Goal: Navigation & Orientation: Find specific page/section

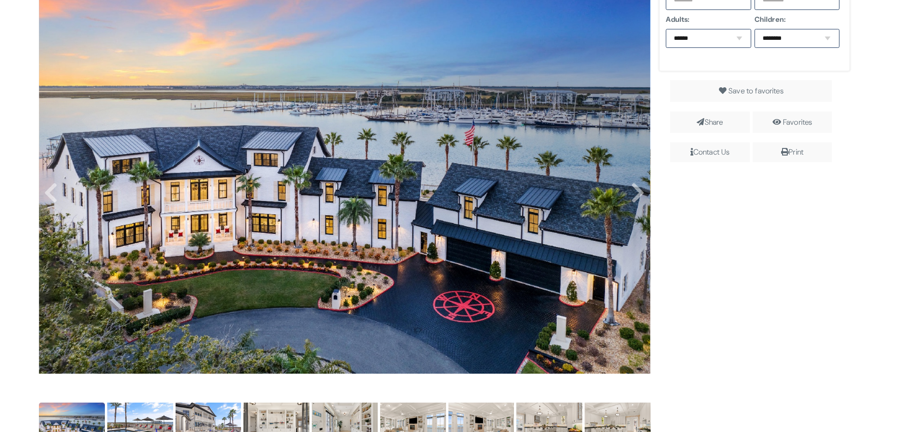
scroll to position [237, 0]
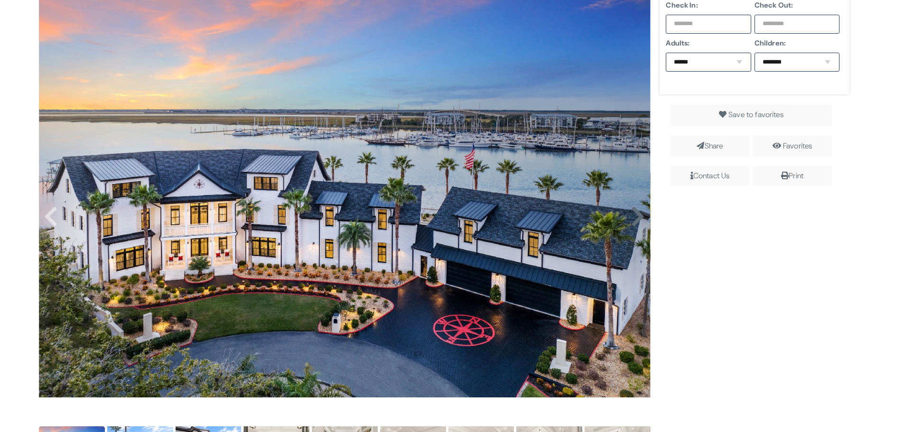
click at [636, 225] on icon at bounding box center [638, 217] width 14 height 23
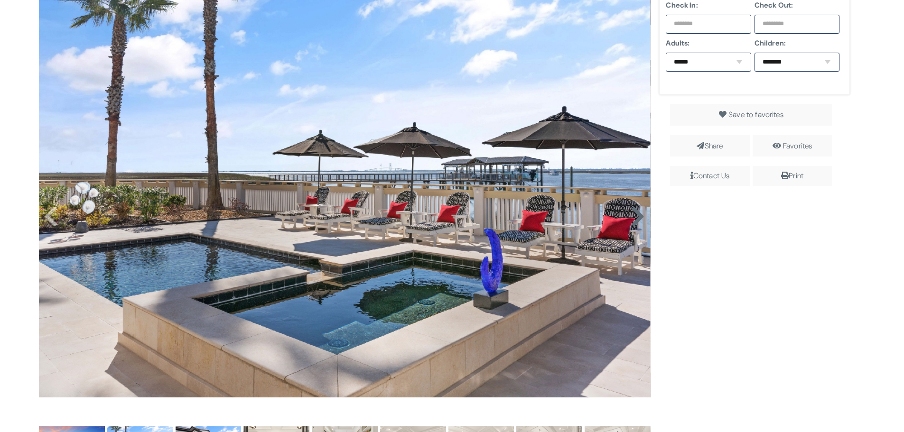
click at [636, 225] on icon at bounding box center [638, 217] width 14 height 23
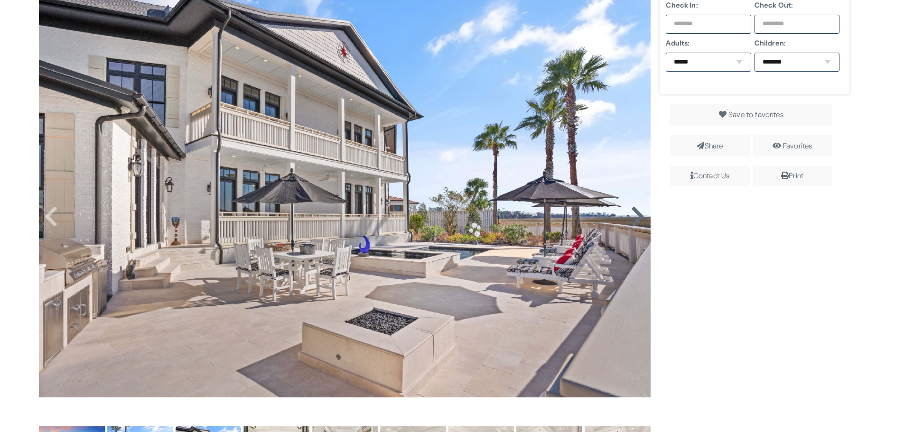
click at [636, 225] on icon at bounding box center [638, 217] width 14 height 23
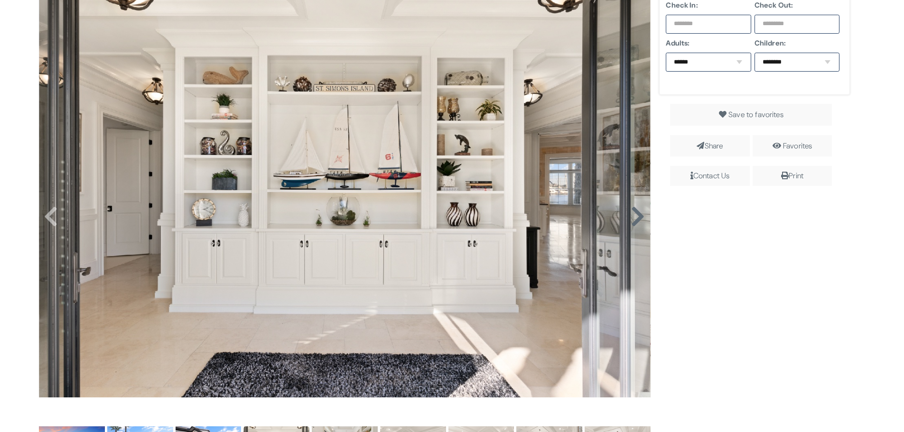
click at [636, 225] on icon at bounding box center [638, 217] width 14 height 23
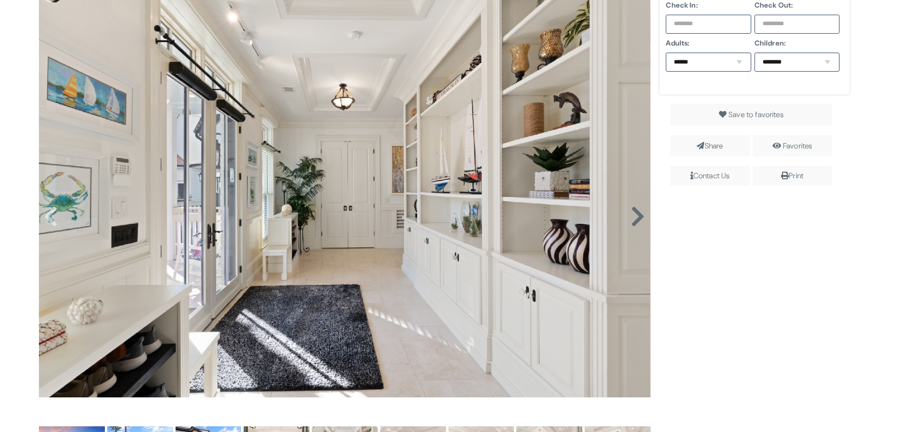
click at [636, 225] on icon at bounding box center [638, 217] width 14 height 23
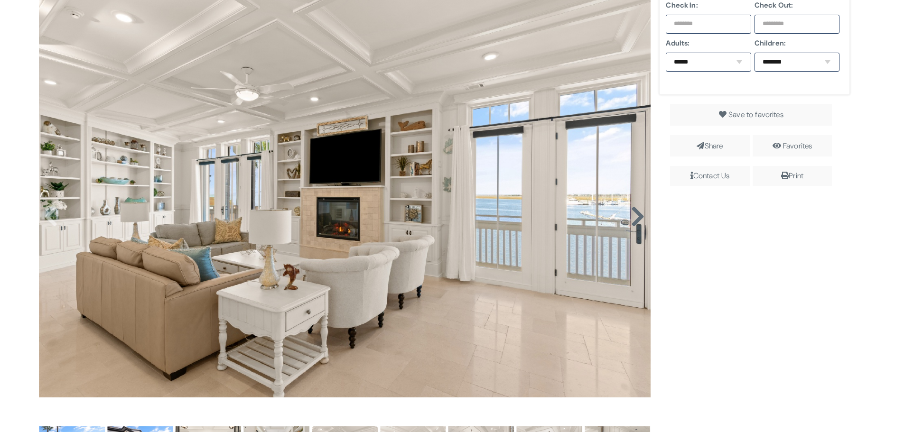
click at [636, 221] on icon at bounding box center [638, 217] width 14 height 23
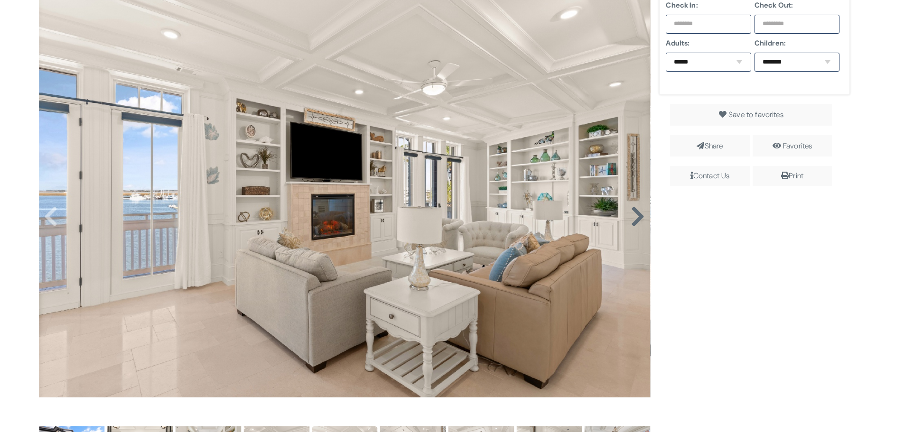
click at [636, 221] on icon at bounding box center [638, 217] width 14 height 23
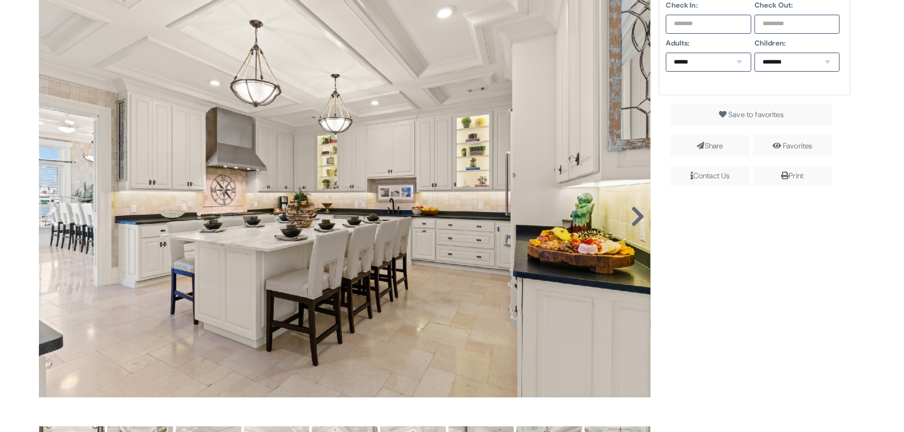
click at [636, 221] on icon at bounding box center [638, 217] width 14 height 23
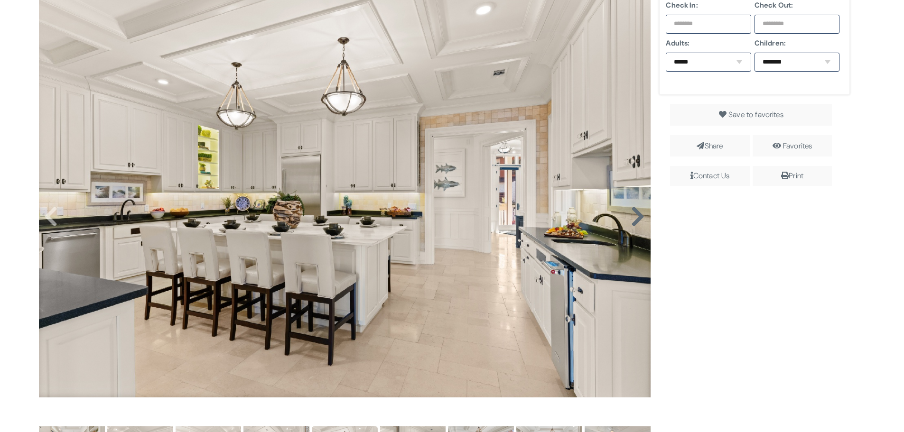
click at [636, 221] on icon at bounding box center [638, 217] width 14 height 23
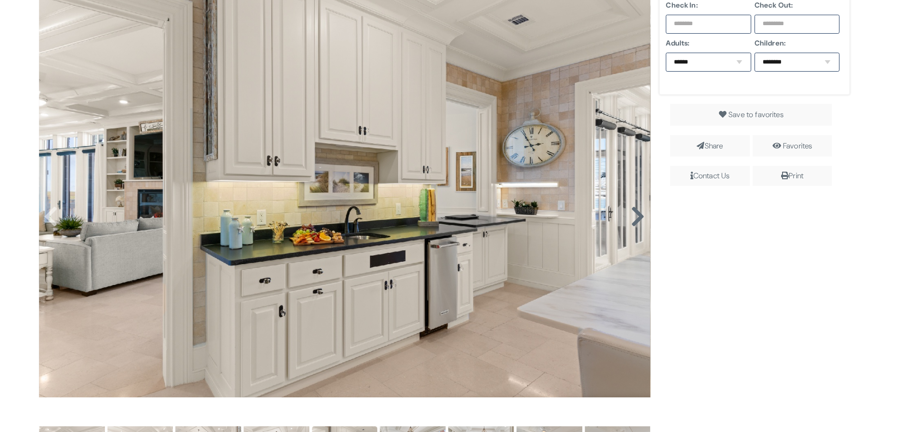
click at [636, 221] on icon at bounding box center [638, 217] width 14 height 23
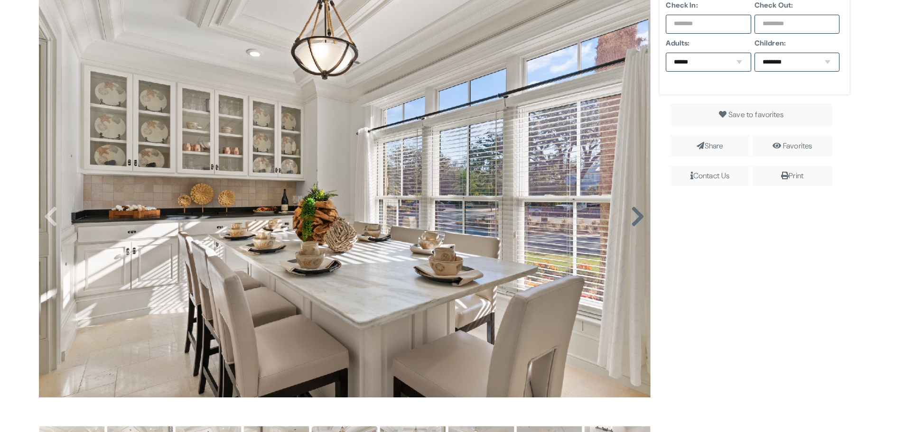
click at [636, 221] on icon at bounding box center [638, 217] width 14 height 23
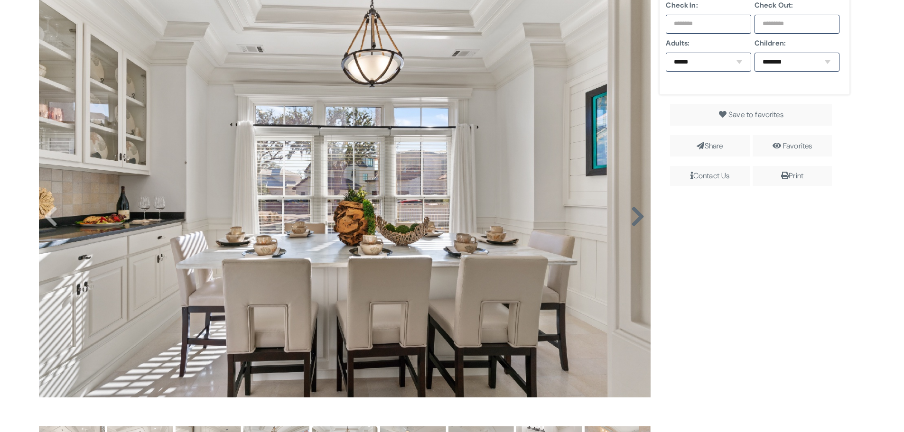
click at [636, 221] on icon at bounding box center [638, 217] width 14 height 23
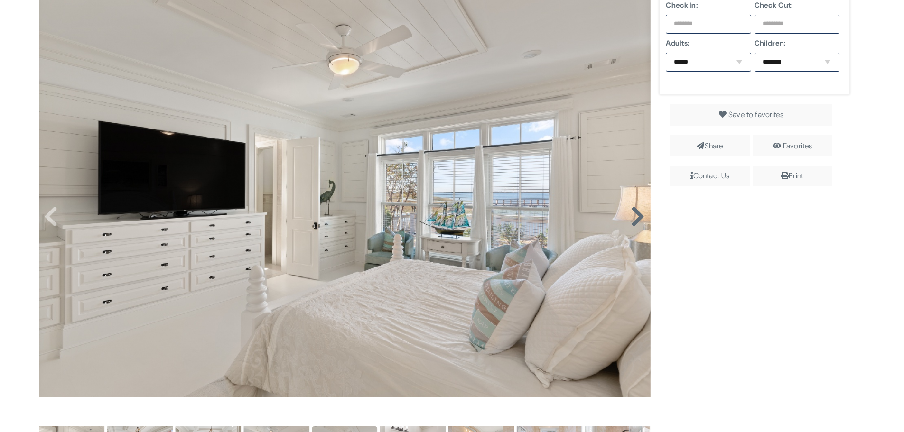
click at [636, 221] on icon at bounding box center [638, 217] width 14 height 23
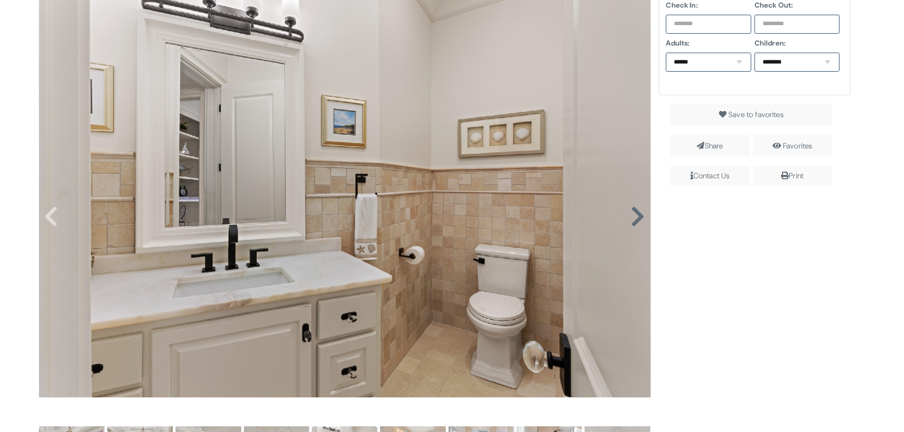
click at [636, 221] on icon at bounding box center [638, 217] width 14 height 23
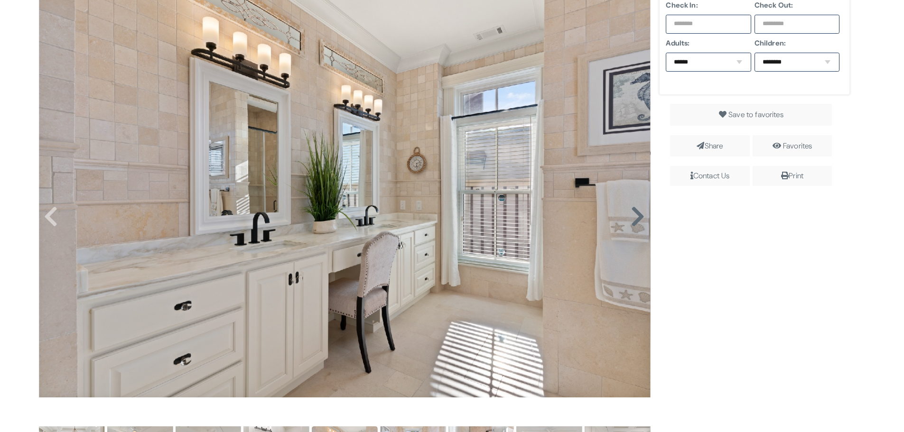
click at [636, 221] on icon at bounding box center [638, 217] width 14 height 23
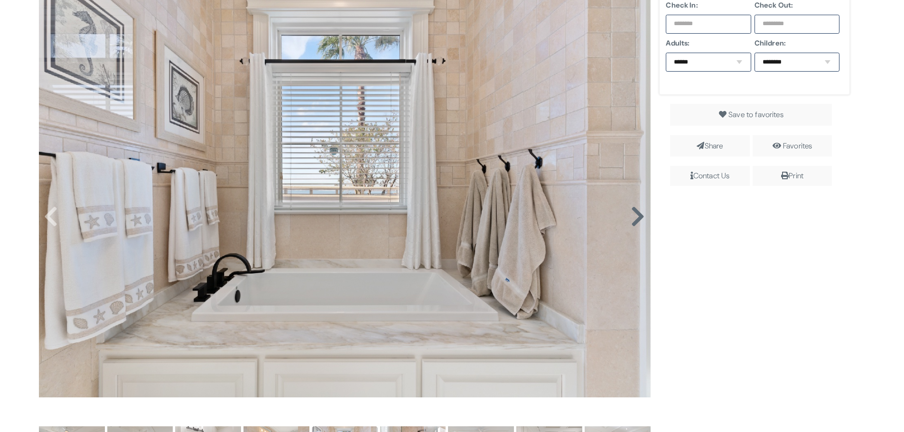
click at [636, 221] on icon at bounding box center [638, 217] width 14 height 23
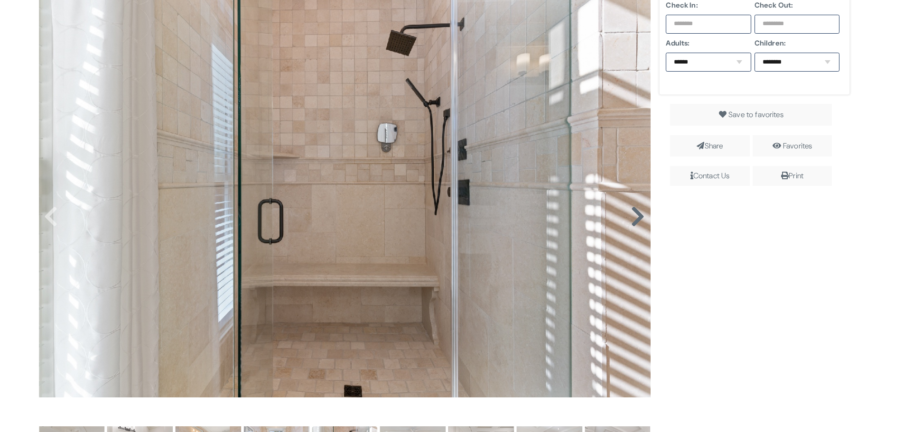
click at [632, 216] on icon at bounding box center [638, 217] width 14 height 23
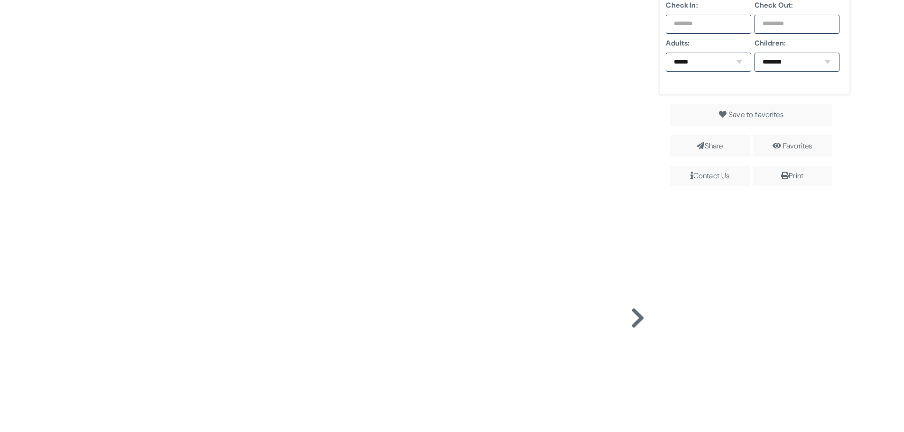
click at [632, 216] on img at bounding box center [345, 296] width 612 height 612
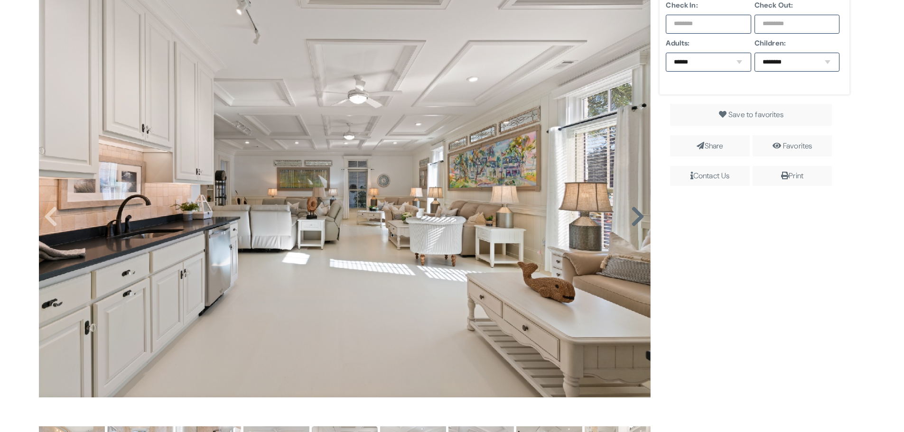
click at [632, 216] on div at bounding box center [345, 207] width 612 height 434
click at [632, 216] on icon at bounding box center [638, 217] width 14 height 23
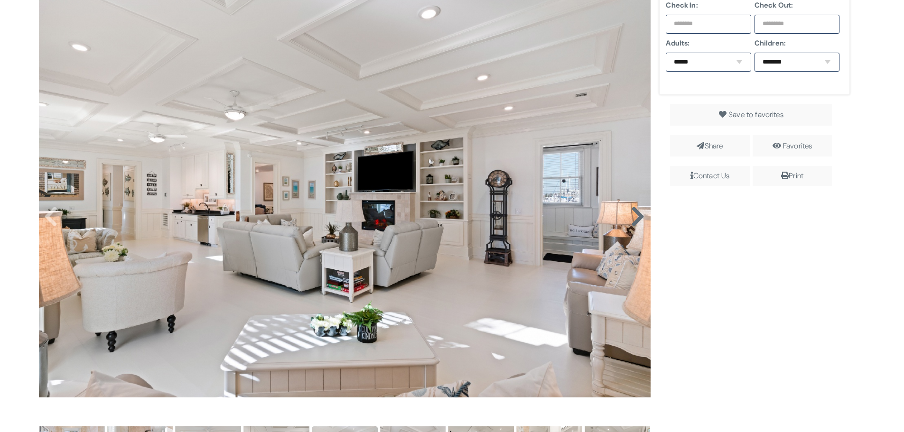
click at [632, 216] on icon at bounding box center [638, 217] width 14 height 23
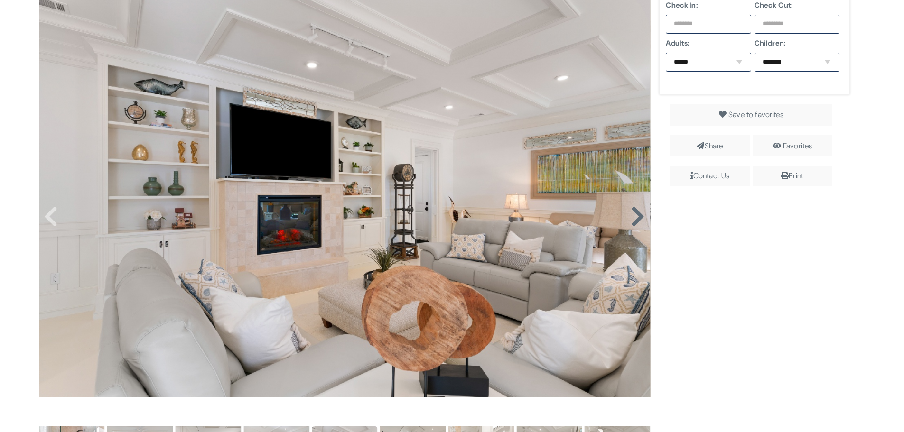
click at [632, 216] on icon at bounding box center [638, 217] width 14 height 23
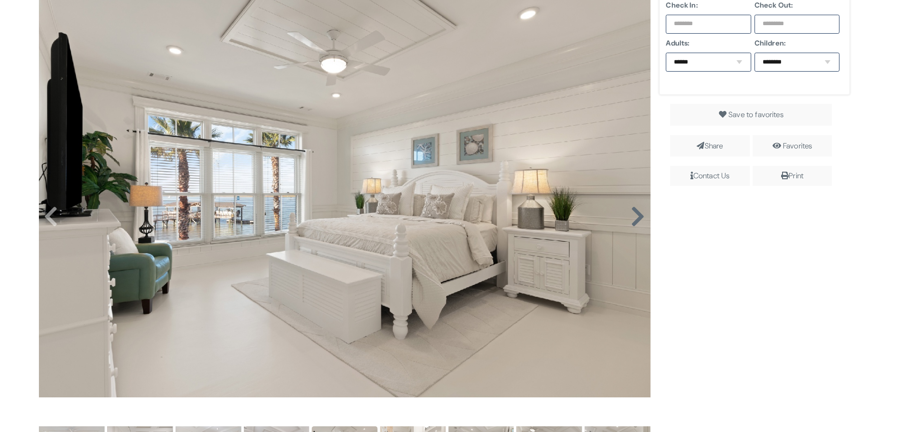
click at [632, 216] on icon at bounding box center [638, 217] width 14 height 23
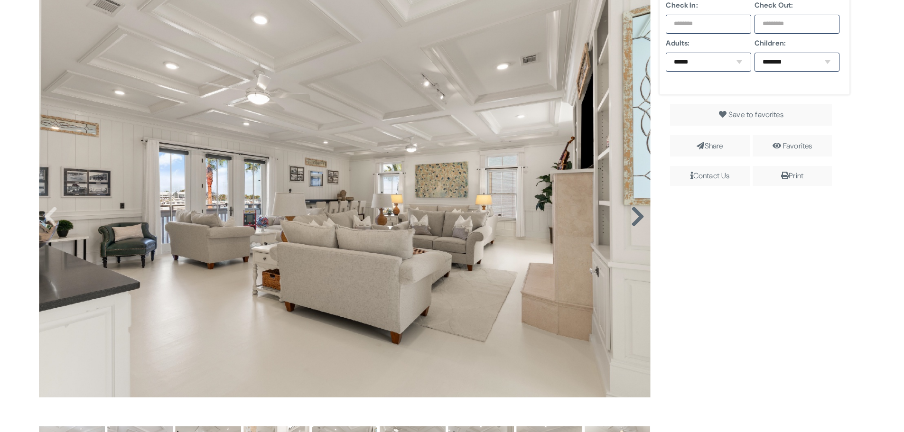
click at [632, 216] on icon at bounding box center [638, 217] width 14 height 23
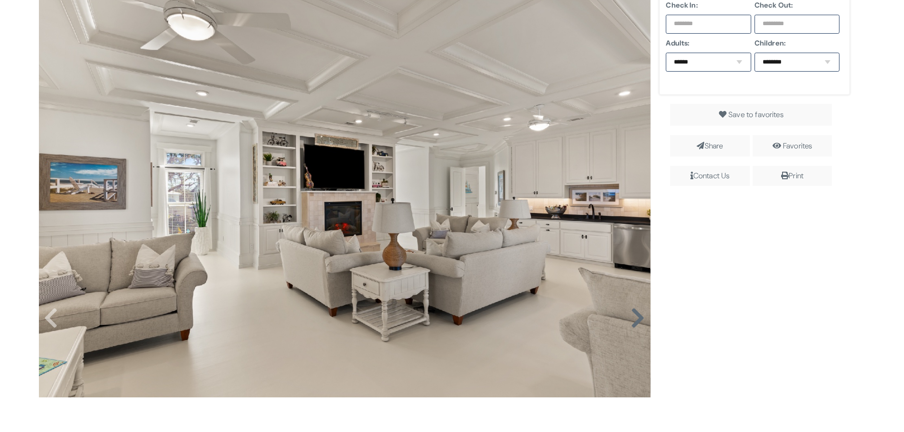
click at [632, 216] on img at bounding box center [345, 194] width 612 height 408
click at [632, 216] on div at bounding box center [345, 309] width 612 height 638
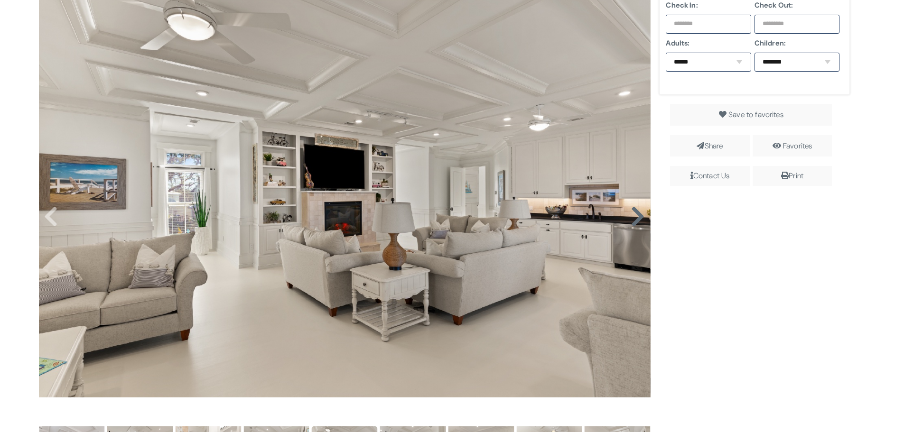
click at [632, 216] on icon at bounding box center [638, 217] width 14 height 23
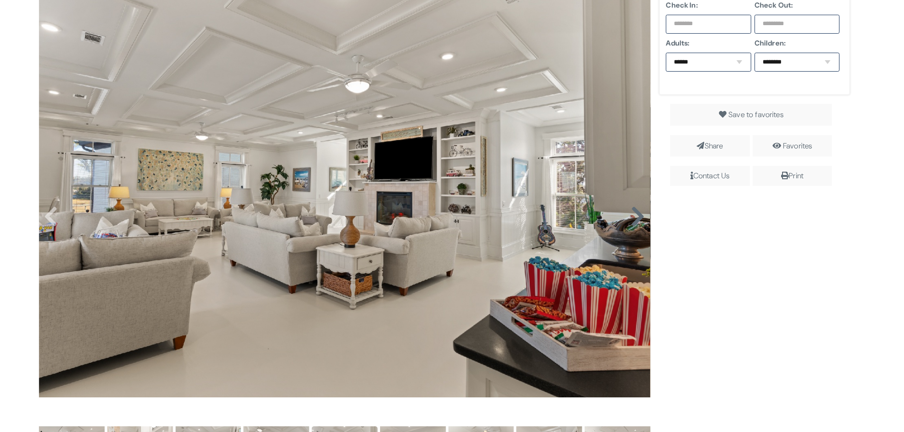
click at [634, 214] on icon at bounding box center [638, 217] width 14 height 23
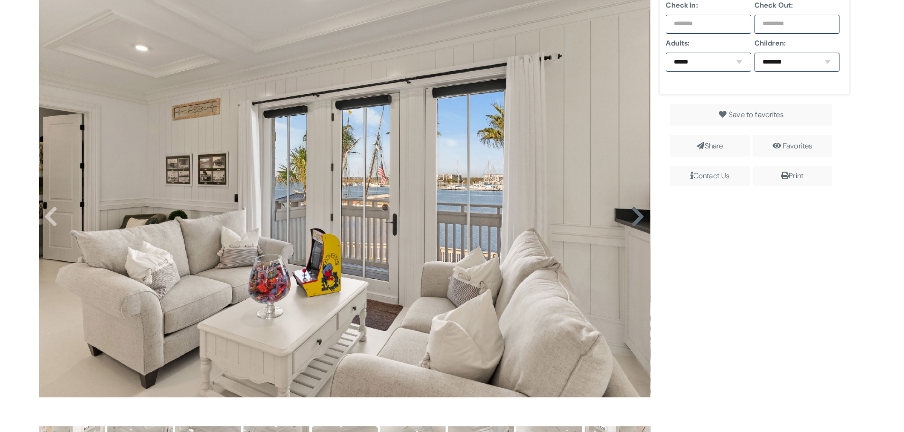
click at [634, 214] on icon at bounding box center [638, 217] width 14 height 23
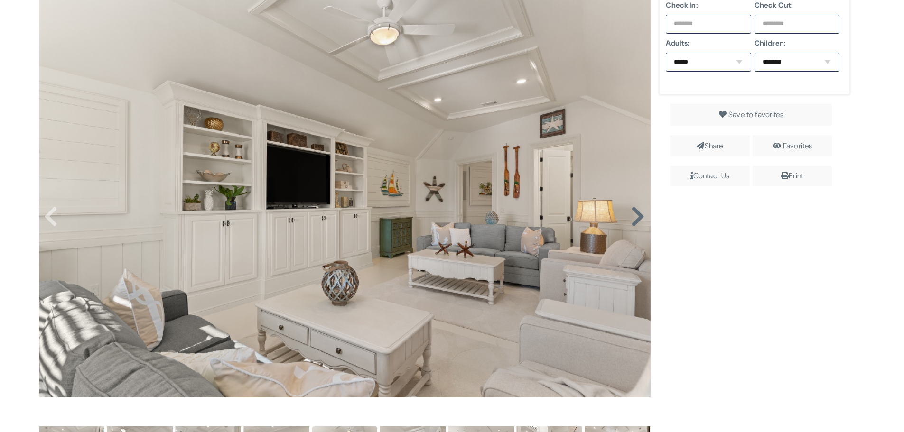
click at [634, 214] on icon at bounding box center [638, 217] width 14 height 23
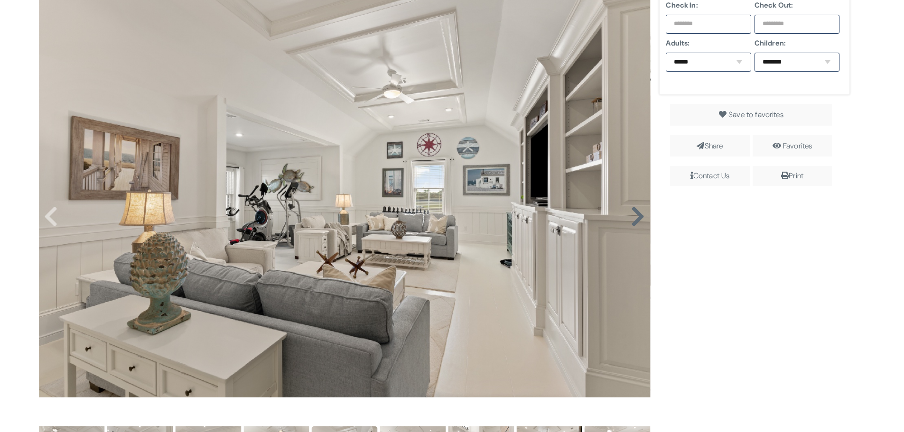
click at [634, 214] on div at bounding box center [345, 207] width 612 height 434
click at [634, 213] on icon at bounding box center [638, 217] width 14 height 23
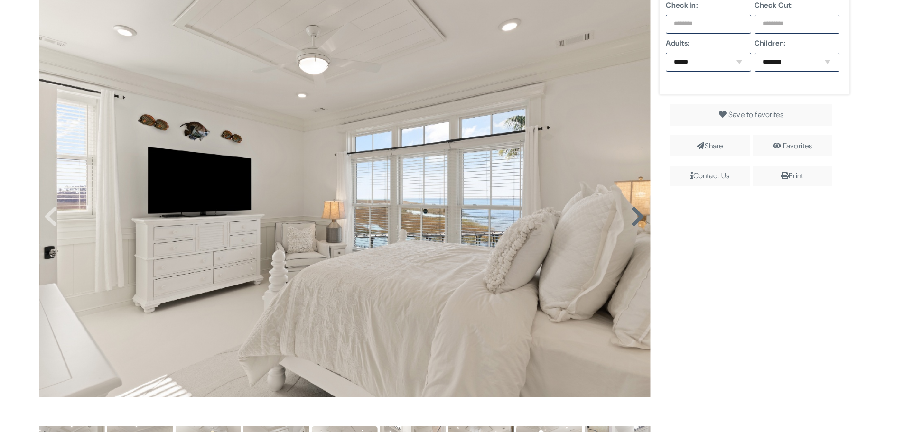
click at [634, 213] on icon at bounding box center [638, 217] width 14 height 23
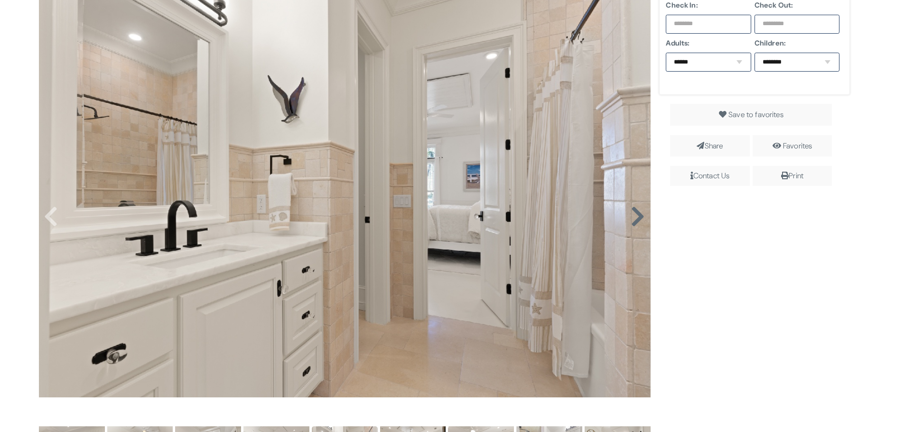
click at [634, 213] on icon at bounding box center [638, 217] width 14 height 23
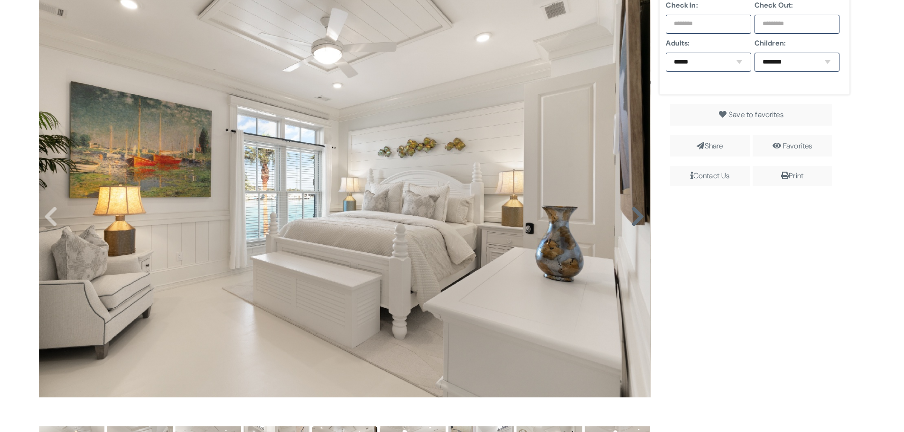
click at [634, 213] on icon at bounding box center [638, 217] width 14 height 23
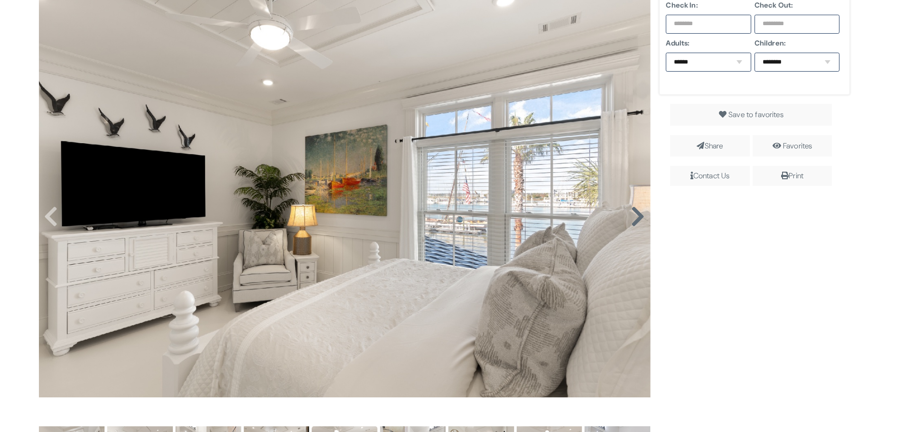
click at [634, 213] on icon at bounding box center [638, 217] width 14 height 23
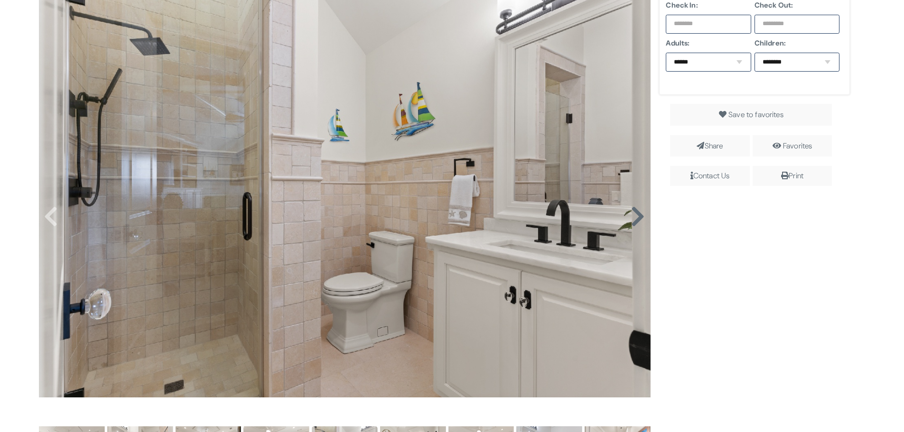
click at [634, 213] on icon at bounding box center [638, 217] width 14 height 23
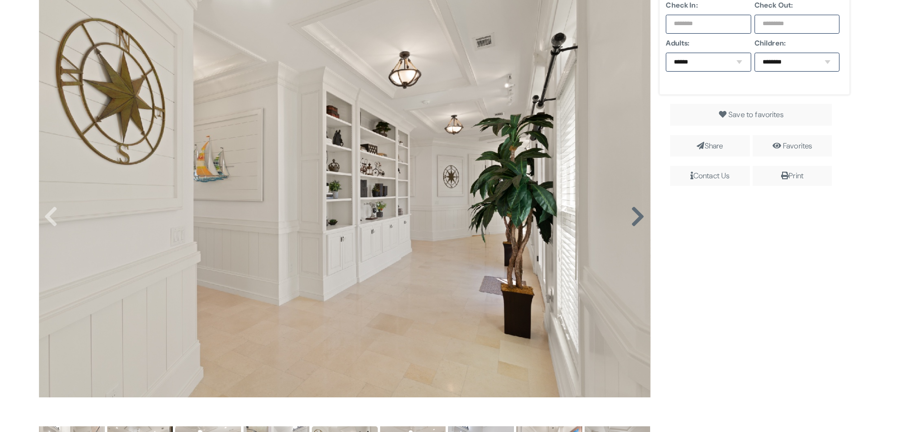
click at [634, 213] on icon at bounding box center [638, 217] width 14 height 23
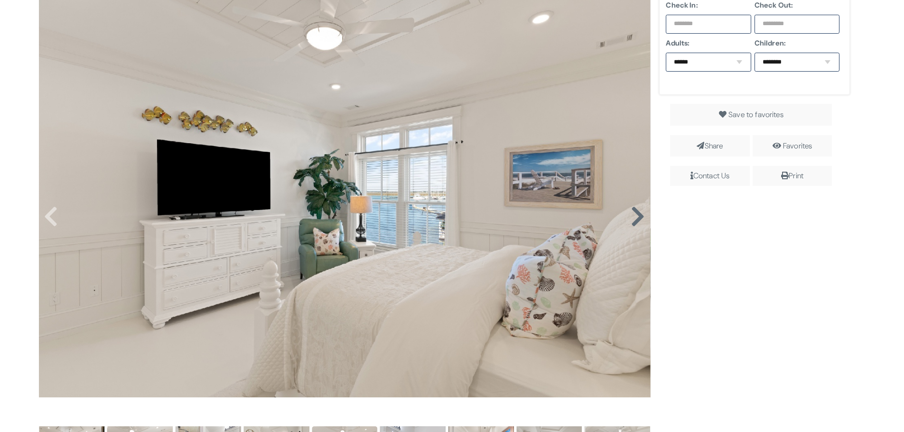
click at [634, 213] on icon at bounding box center [638, 217] width 14 height 23
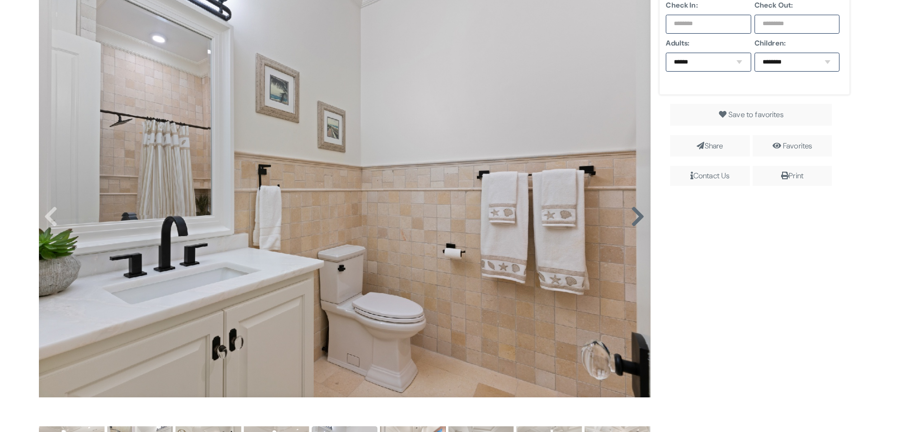
click at [634, 213] on icon at bounding box center [638, 217] width 14 height 23
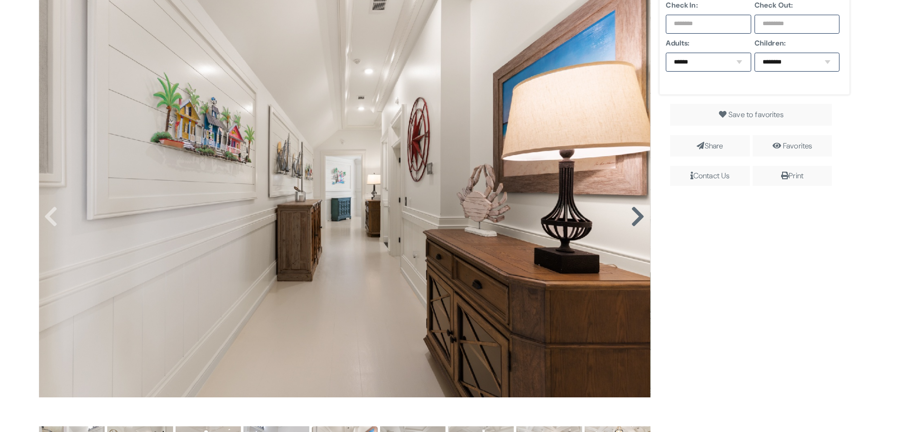
click at [634, 213] on icon at bounding box center [638, 217] width 14 height 23
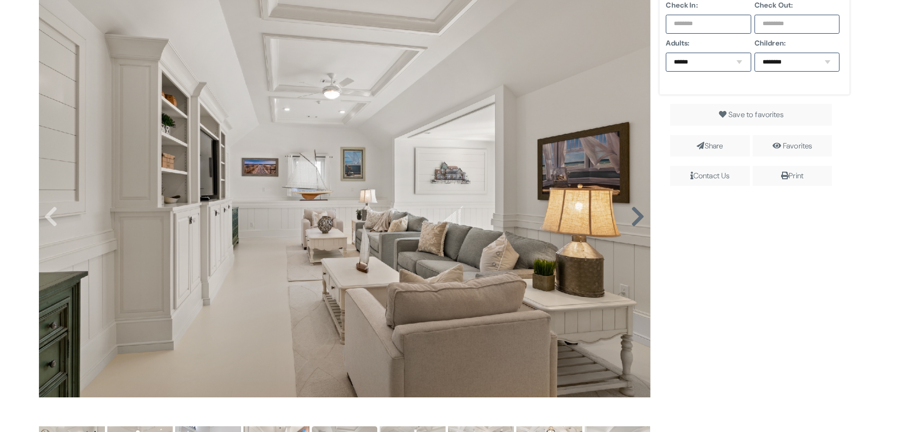
click at [634, 213] on icon at bounding box center [638, 217] width 14 height 23
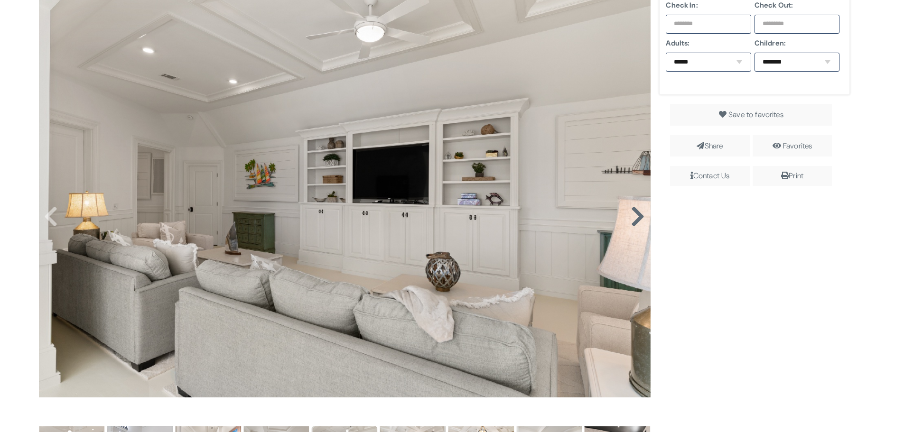
click at [634, 213] on icon at bounding box center [638, 217] width 14 height 23
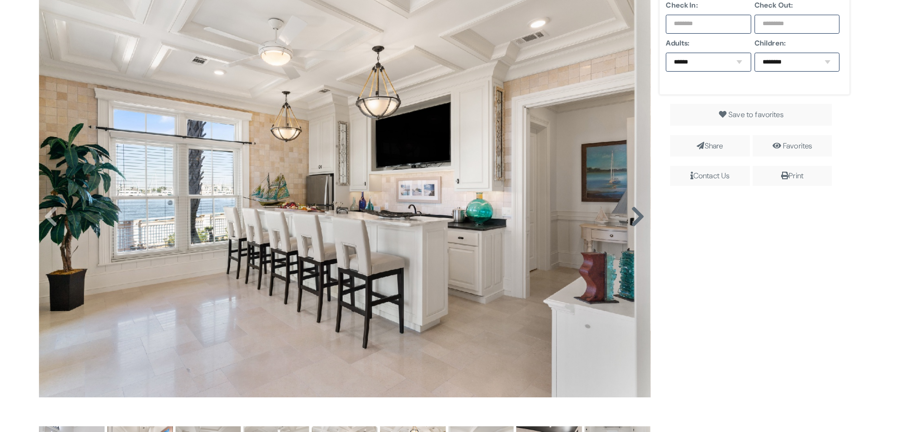
click at [634, 213] on icon at bounding box center [638, 217] width 14 height 23
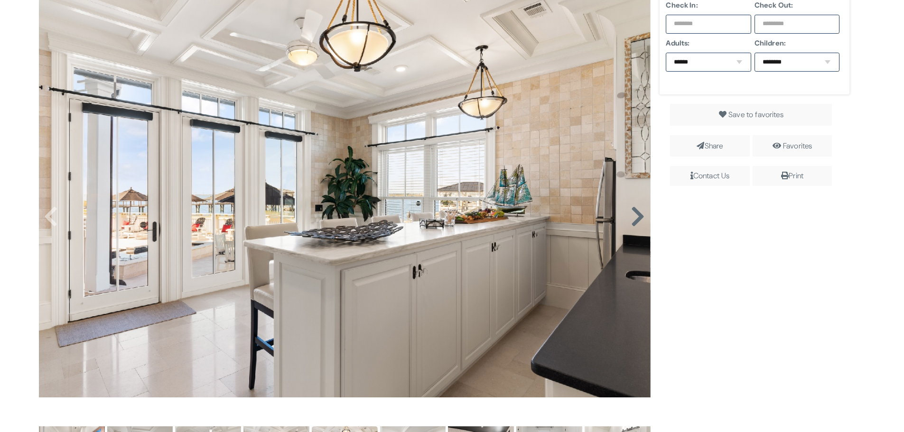
click at [634, 213] on icon at bounding box center [638, 217] width 14 height 23
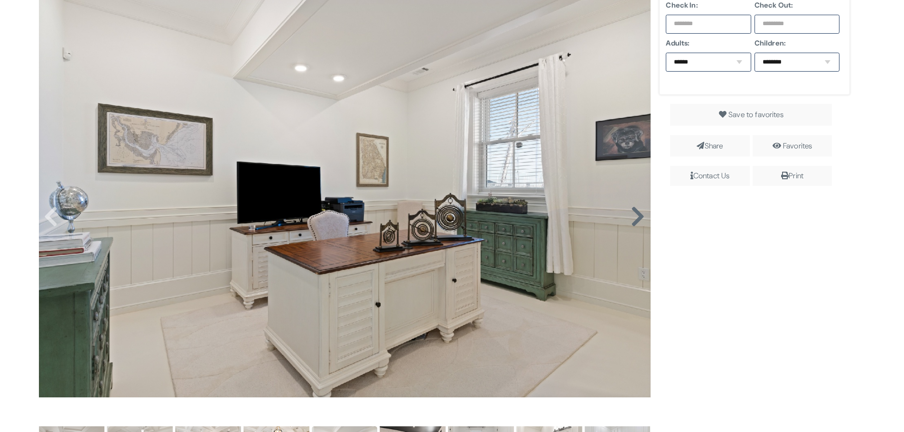
click at [634, 213] on icon at bounding box center [638, 217] width 14 height 23
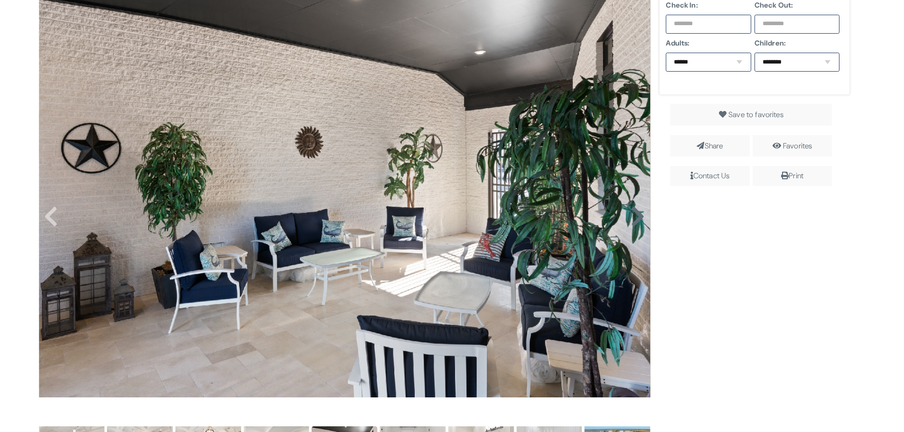
click at [634, 213] on icon at bounding box center [638, 217] width 14 height 23
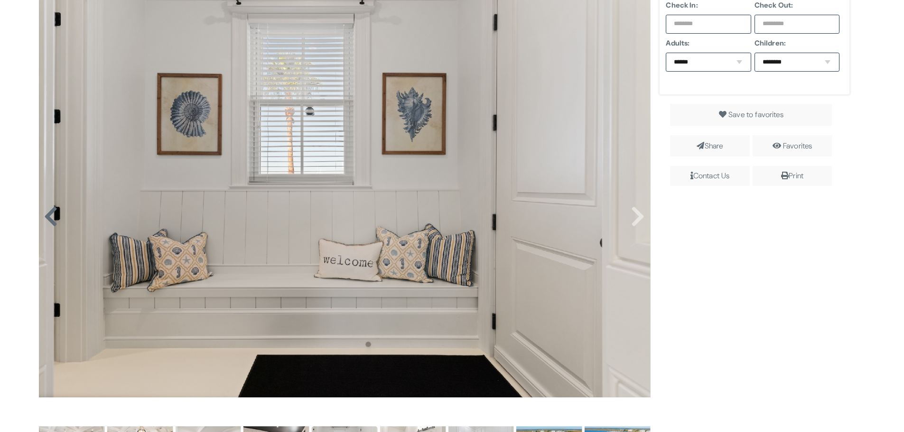
click at [52, 216] on icon at bounding box center [51, 217] width 14 height 23
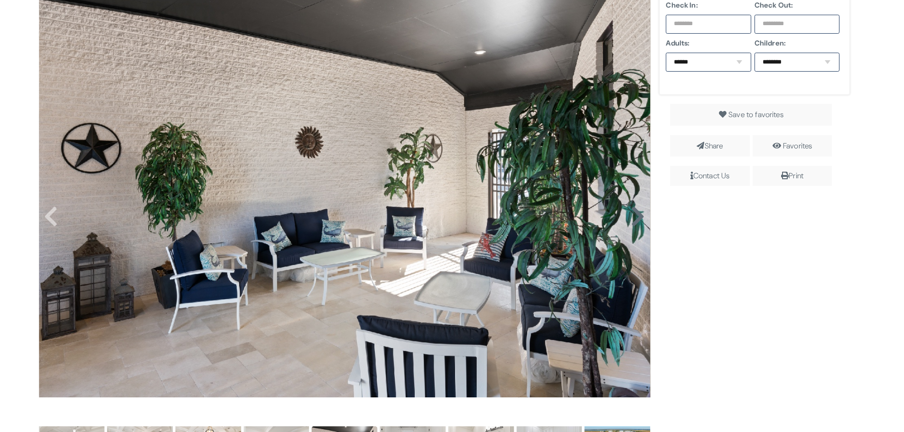
click at [638, 224] on icon at bounding box center [638, 217] width 14 height 23
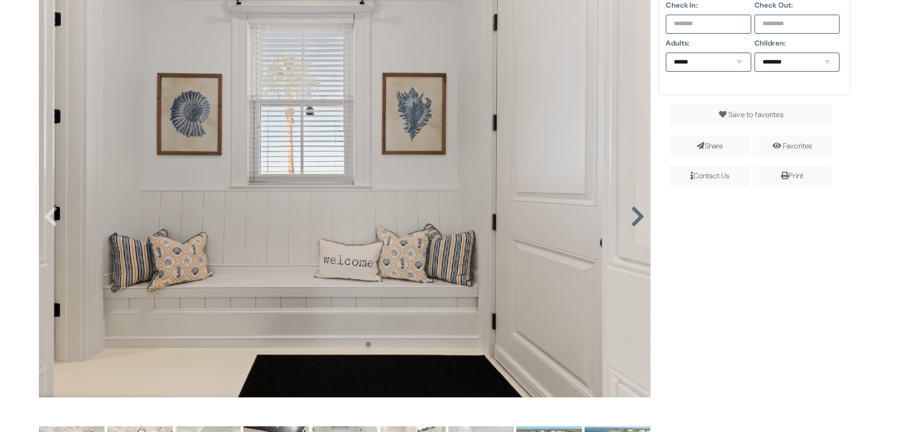
click at [638, 224] on icon at bounding box center [638, 217] width 14 height 23
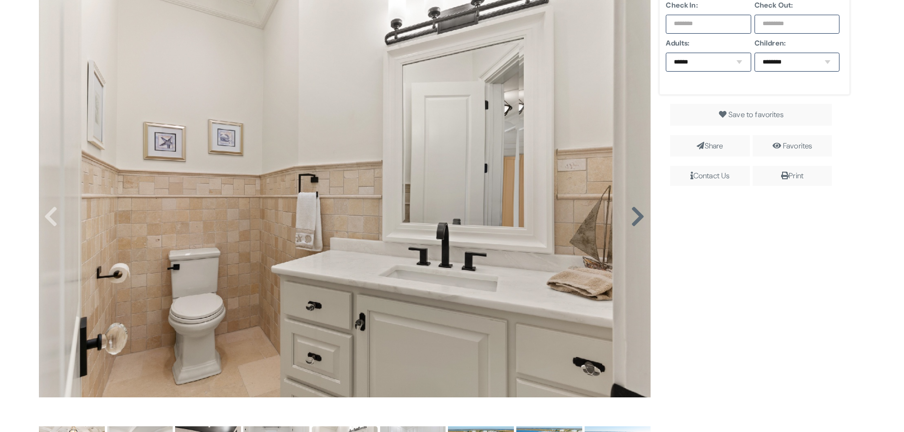
click at [638, 224] on icon at bounding box center [638, 217] width 14 height 23
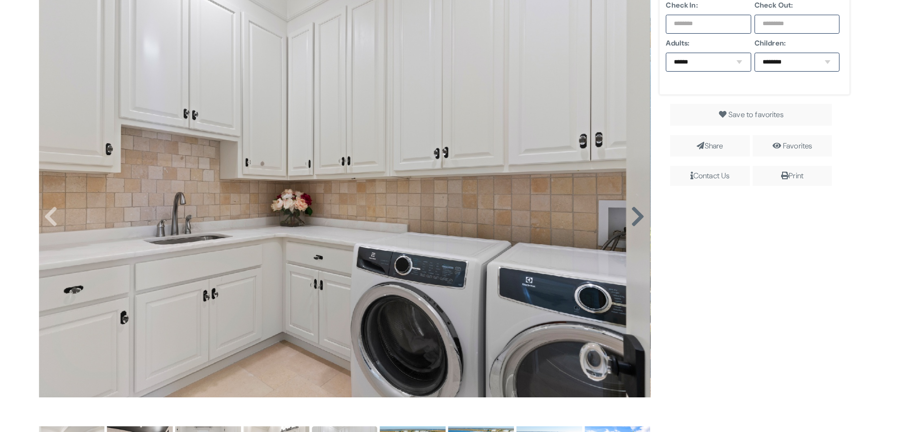
click at [638, 224] on icon at bounding box center [638, 217] width 14 height 23
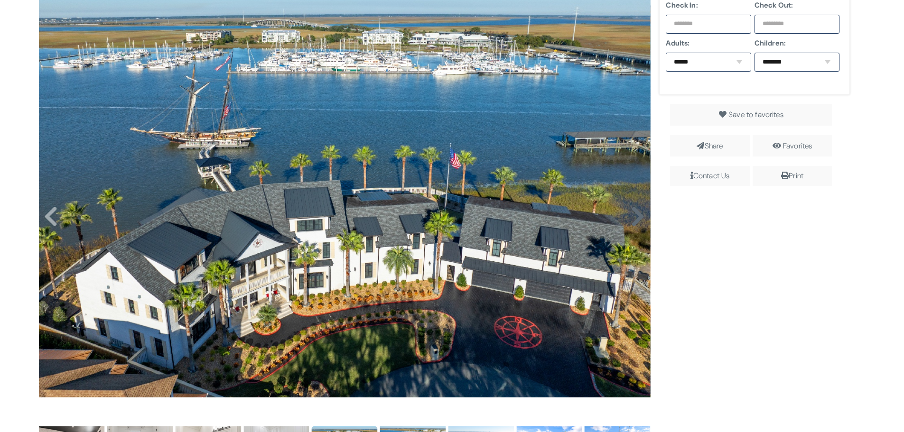
click at [638, 224] on icon at bounding box center [638, 217] width 14 height 23
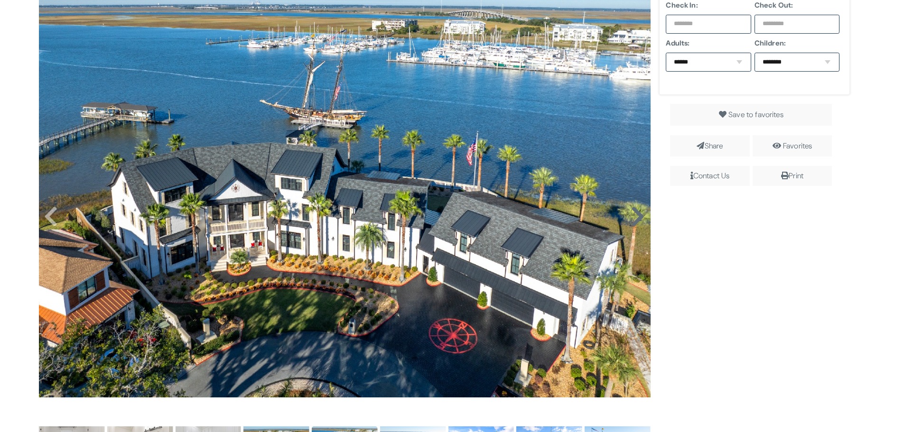
click at [635, 220] on icon at bounding box center [638, 217] width 14 height 23
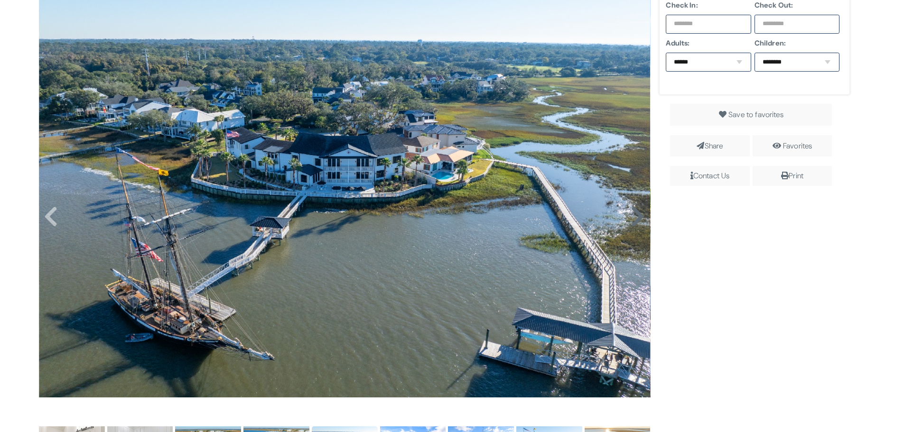
click at [636, 216] on icon at bounding box center [638, 217] width 14 height 23
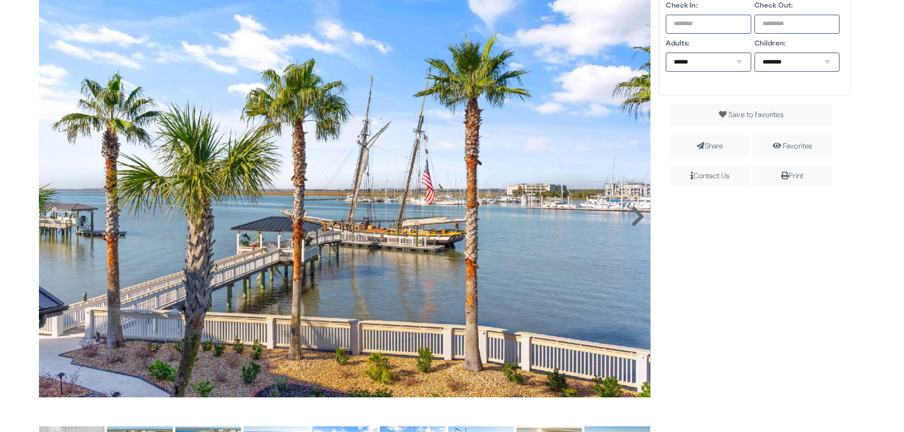
click at [636, 216] on icon at bounding box center [638, 217] width 14 height 23
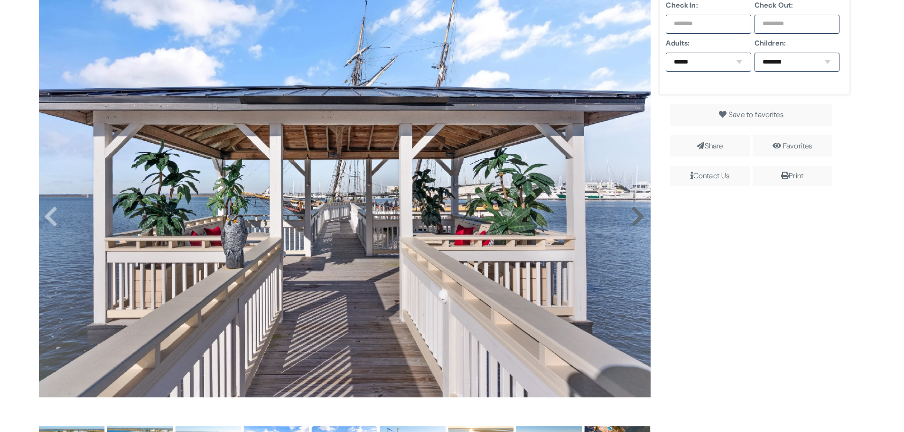
click at [636, 216] on icon at bounding box center [638, 217] width 14 height 23
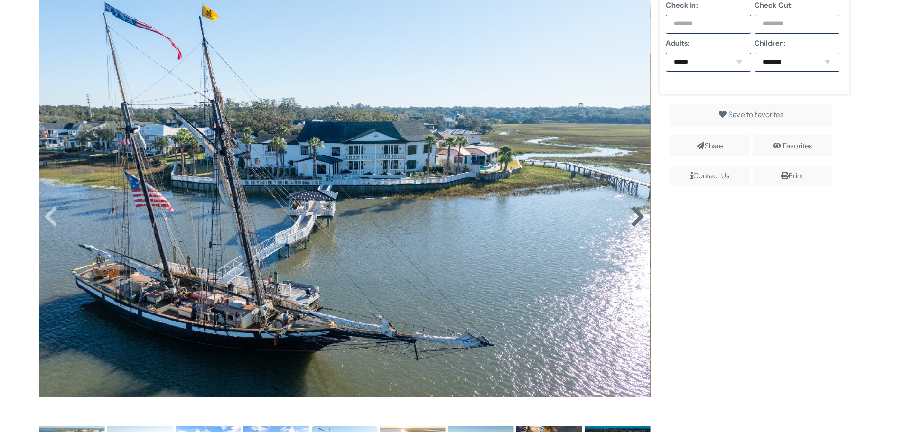
click at [636, 216] on icon at bounding box center [638, 217] width 14 height 23
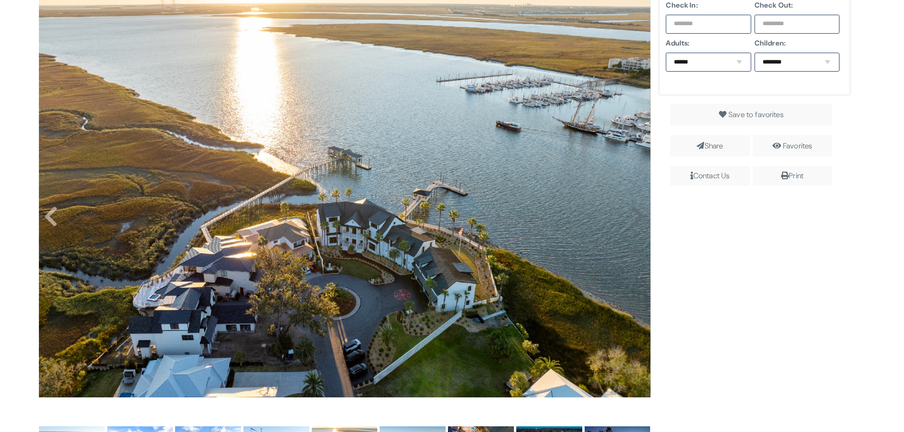
click at [636, 216] on icon at bounding box center [638, 217] width 14 height 23
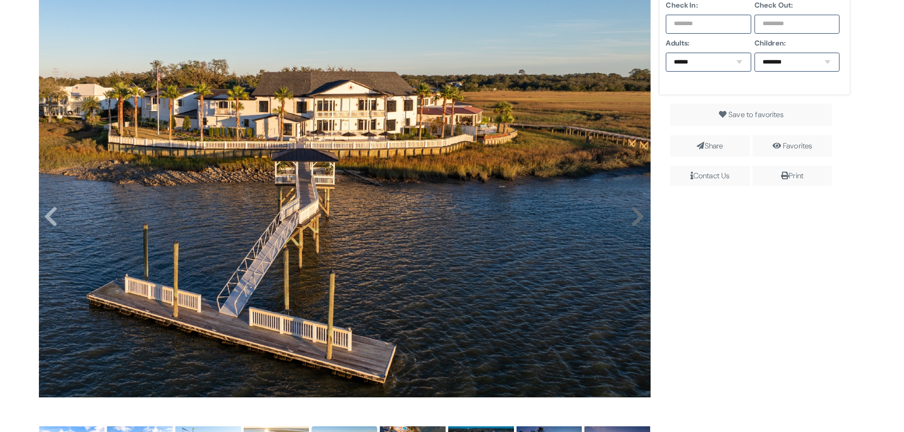
click at [636, 216] on icon at bounding box center [638, 217] width 14 height 23
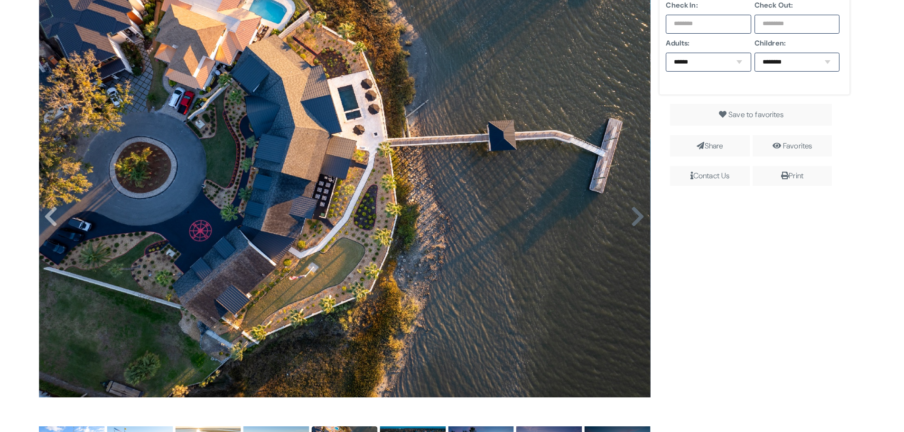
click at [636, 216] on icon at bounding box center [638, 217] width 14 height 23
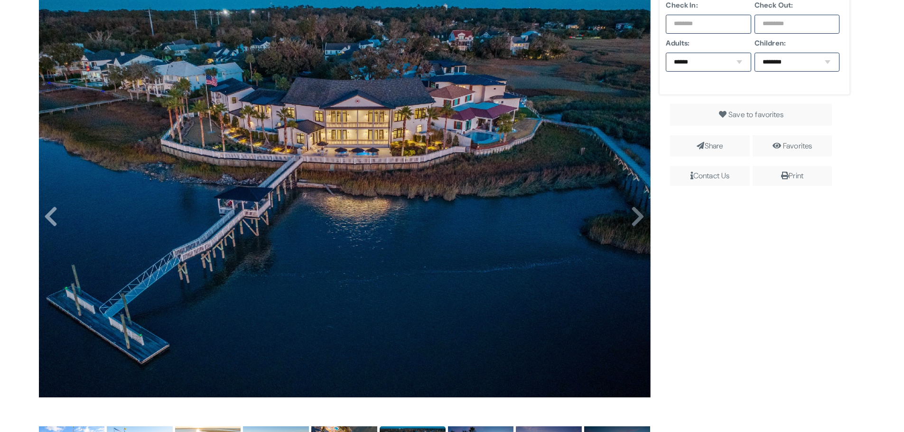
click at [636, 216] on icon at bounding box center [638, 217] width 14 height 23
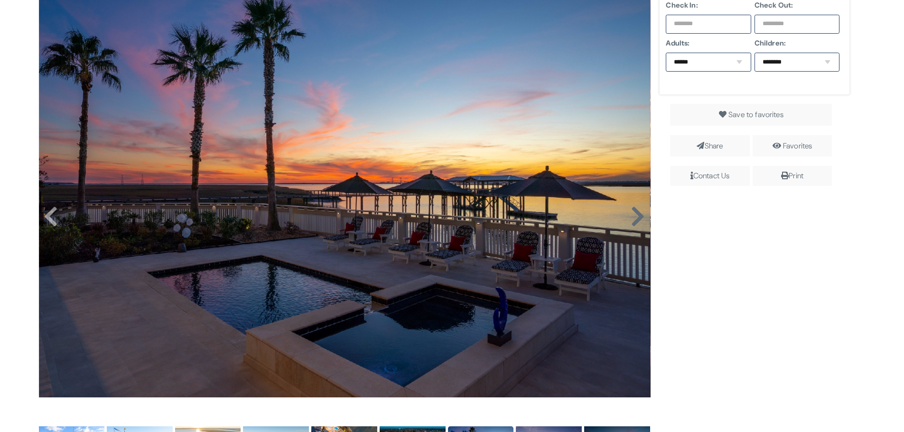
click at [631, 221] on icon at bounding box center [638, 217] width 14 height 23
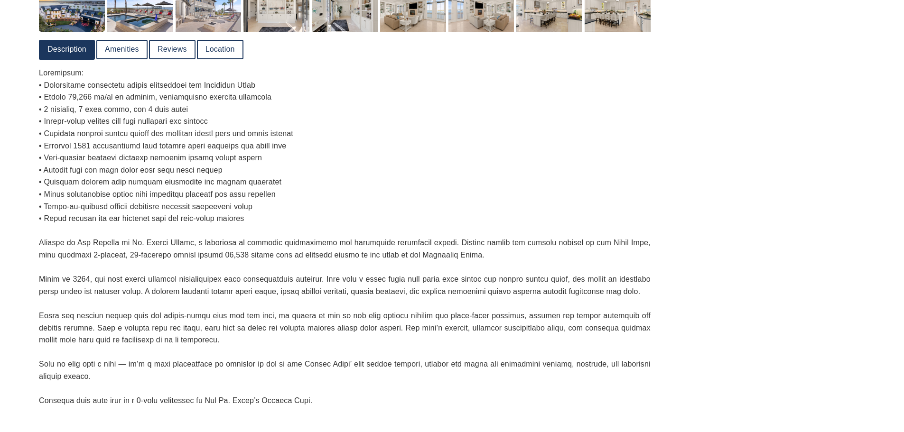
scroll to position [237, 0]
